Goal: Task Accomplishment & Management: Manage account settings

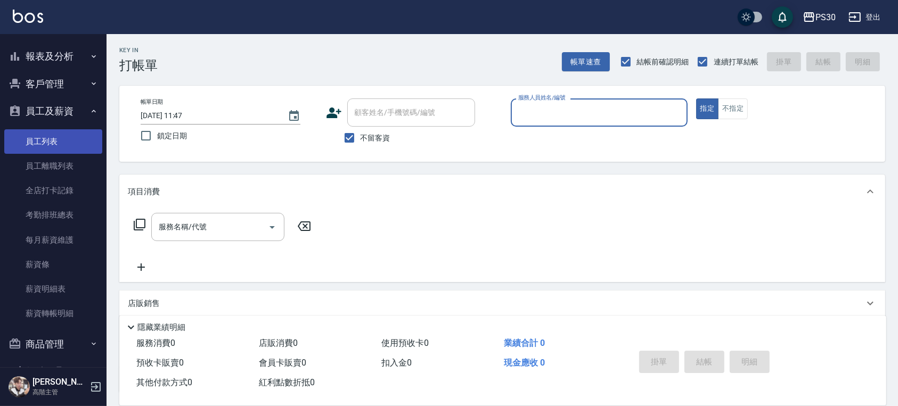
scroll to position [413, 0]
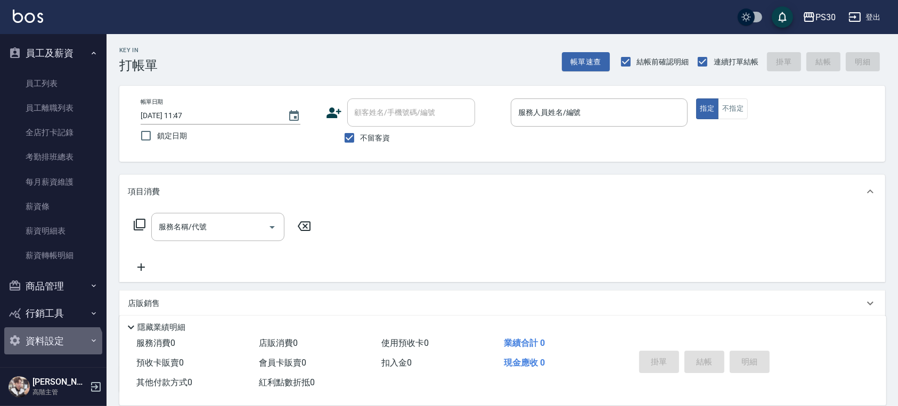
click at [52, 352] on button "資料設定" at bounding box center [53, 341] width 98 height 28
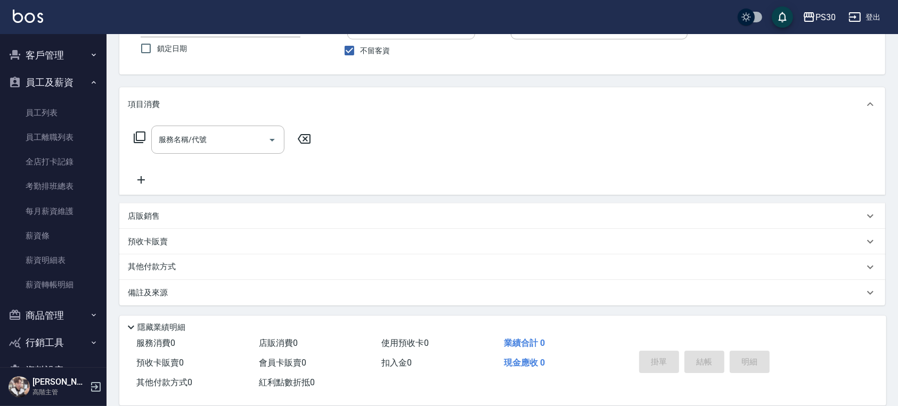
scroll to position [383, 0]
click at [59, 233] on link "薪資條" at bounding box center [53, 236] width 98 height 24
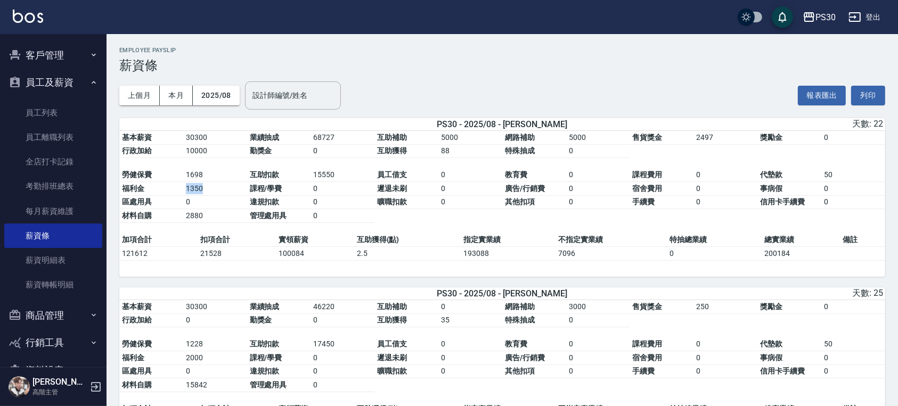
drag, startPoint x: 204, startPoint y: 190, endPoint x: 134, endPoint y: 180, distance: 70.9
click at [135, 180] on tbody "勞健保費 1698 互助扣款 15550 員工借支 0 教育費 0 課程費用 0 代墊款 50 福利金 1350 課程/學費 0 遲退未刷 0 廣告/行銷費 …" at bounding box center [502, 195] width 766 height 54
click at [187, 199] on td "0" at bounding box center [215, 202] width 64 height 14
click at [61, 208] on link "每月薪資維護" at bounding box center [53, 211] width 98 height 24
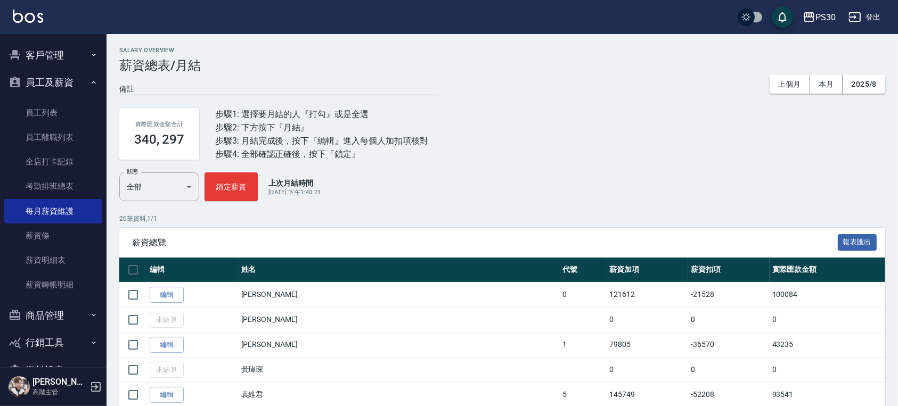
scroll to position [71, 0]
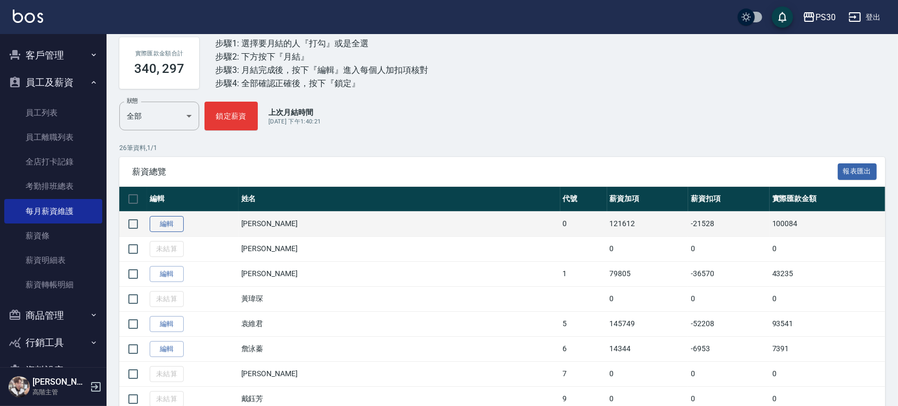
click at [177, 226] on link "編輯" at bounding box center [167, 224] width 34 height 17
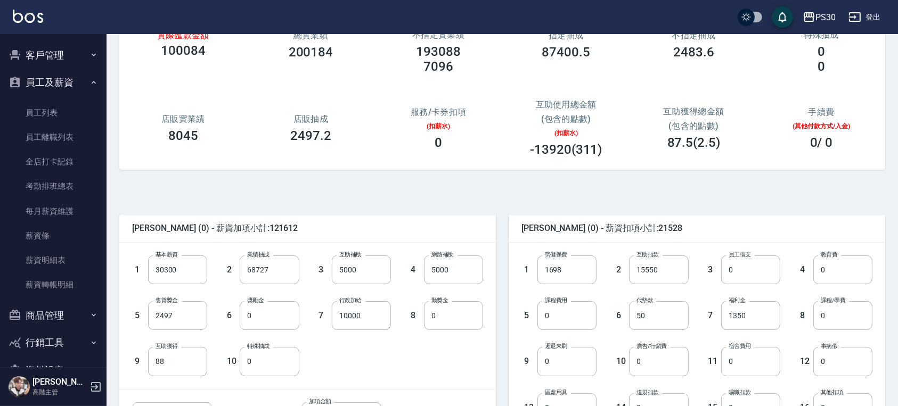
scroll to position [213, 0]
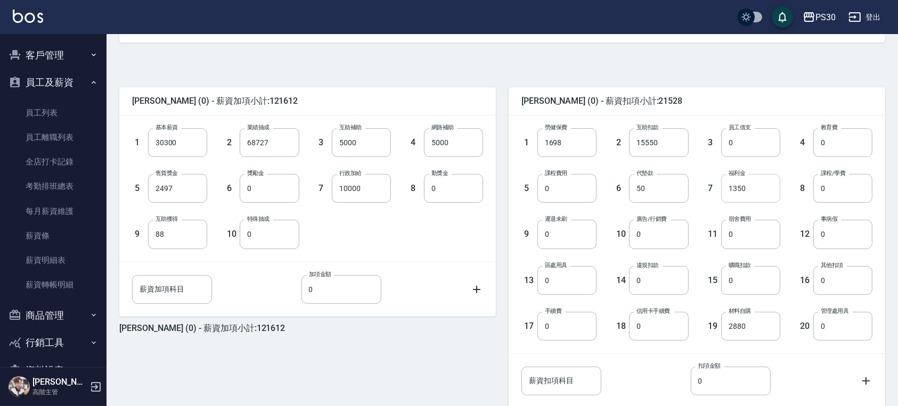
click at [763, 187] on input "1350" at bounding box center [750, 188] width 59 height 29
type input "0"
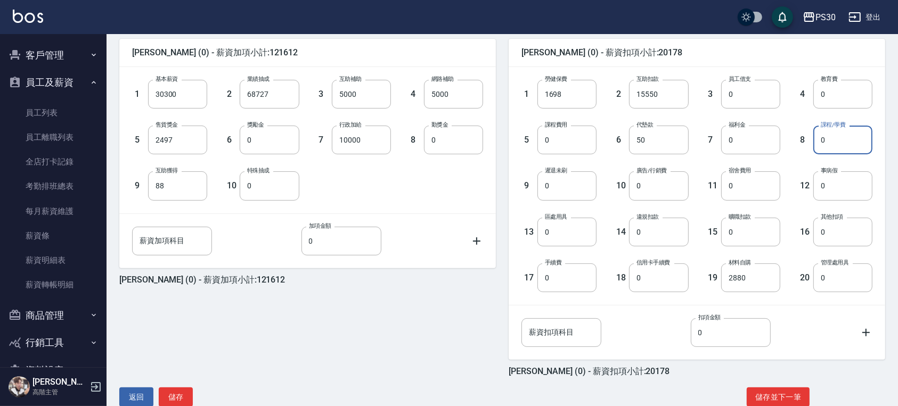
scroll to position [284, 0]
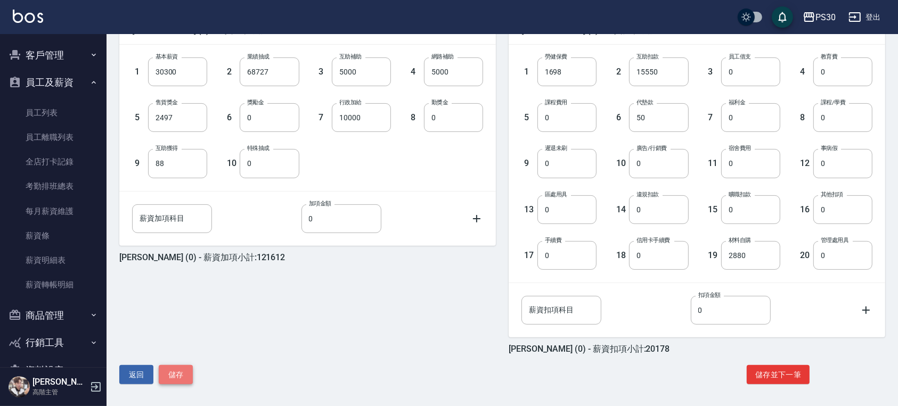
click at [173, 379] on button "儲存" at bounding box center [176, 375] width 34 height 20
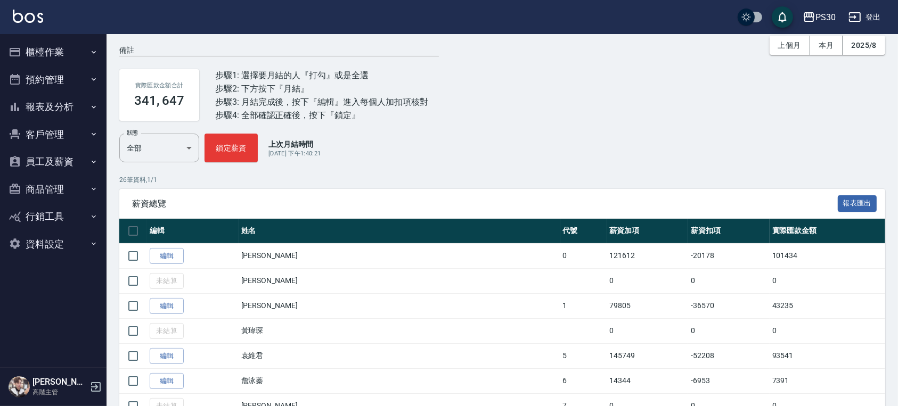
scroll to position [71, 0]
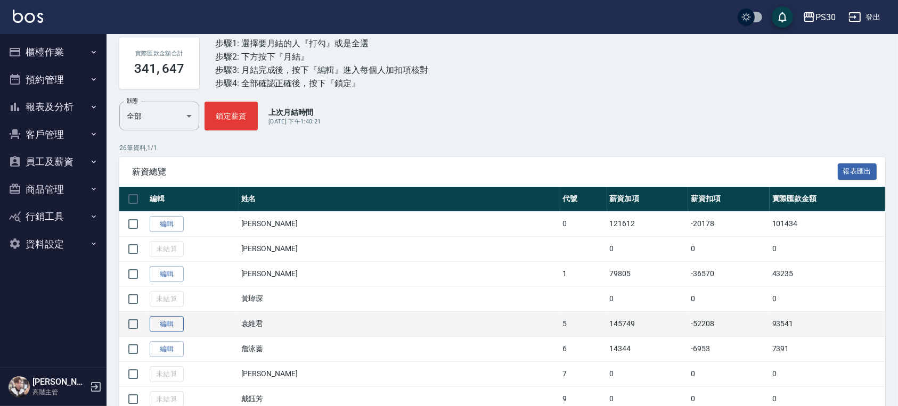
click at [166, 327] on link "編輯" at bounding box center [167, 324] width 34 height 17
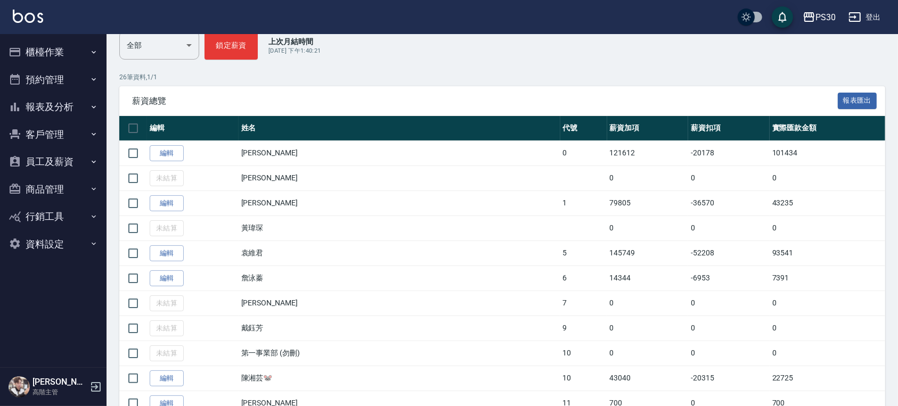
scroll to position [213, 0]
